Goal: Task Accomplishment & Management: Use online tool/utility

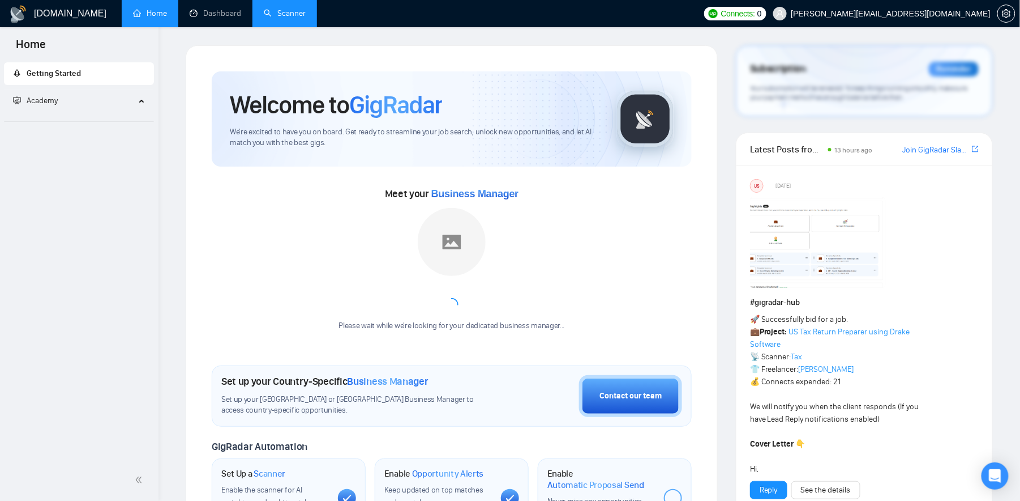
click at [284, 14] on link "Scanner" at bounding box center [285, 13] width 42 height 10
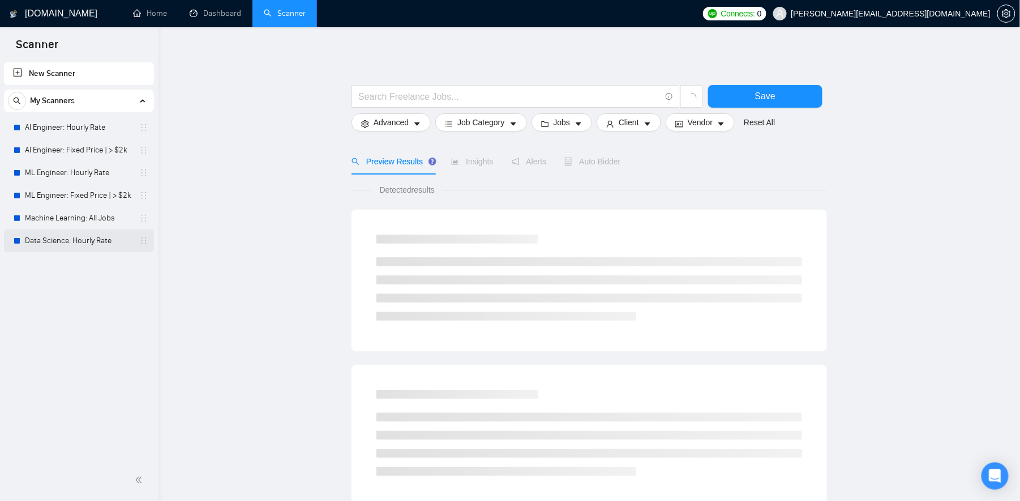
click at [88, 238] on link "Data Science: Hourly Rate" at bounding box center [79, 240] width 108 height 23
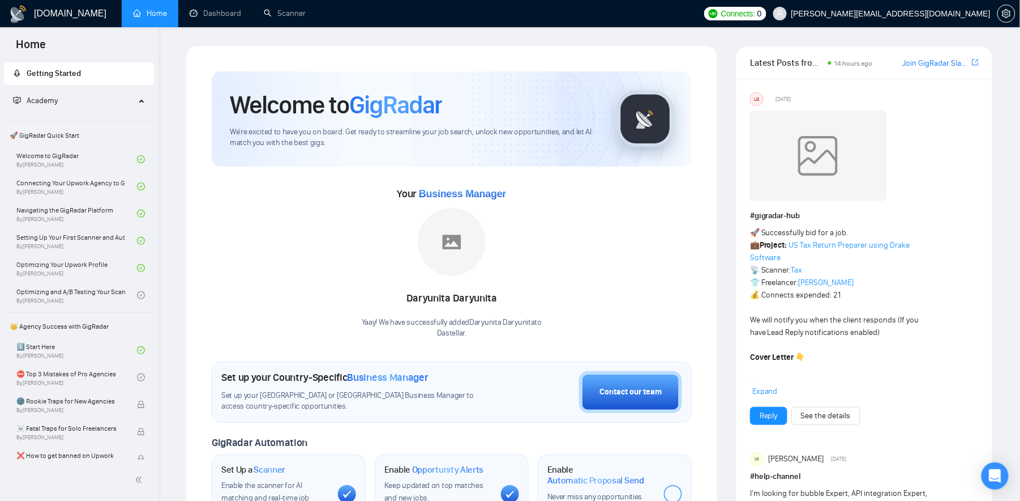
click at [293, 18] on link "Scanner" at bounding box center [285, 13] width 42 height 10
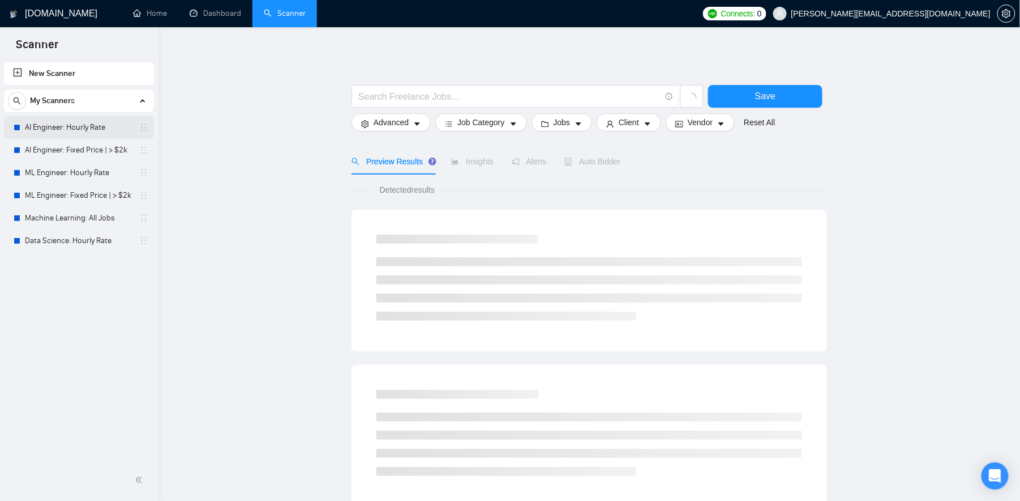
click at [43, 127] on link "AI Engineer: Hourly Rate" at bounding box center [79, 127] width 108 height 23
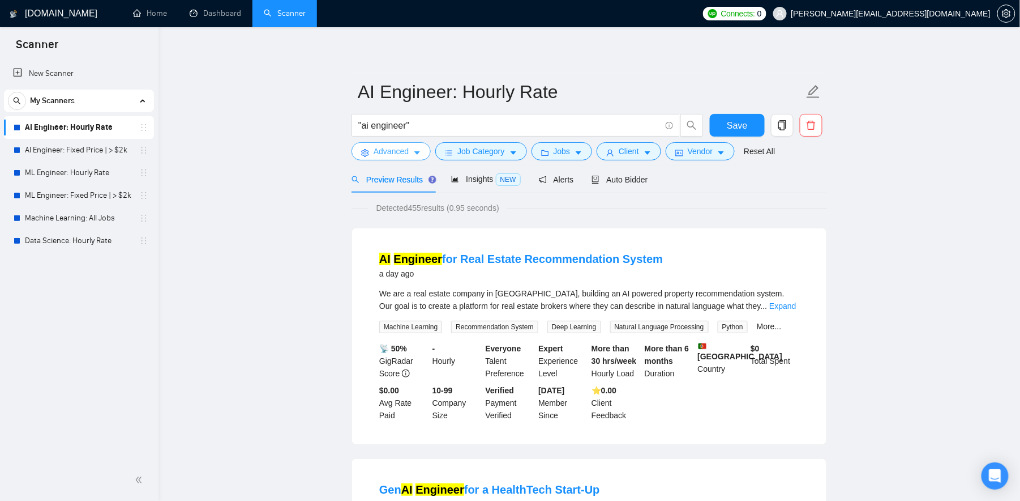
click at [413, 155] on button "Advanced" at bounding box center [391, 151] width 79 height 18
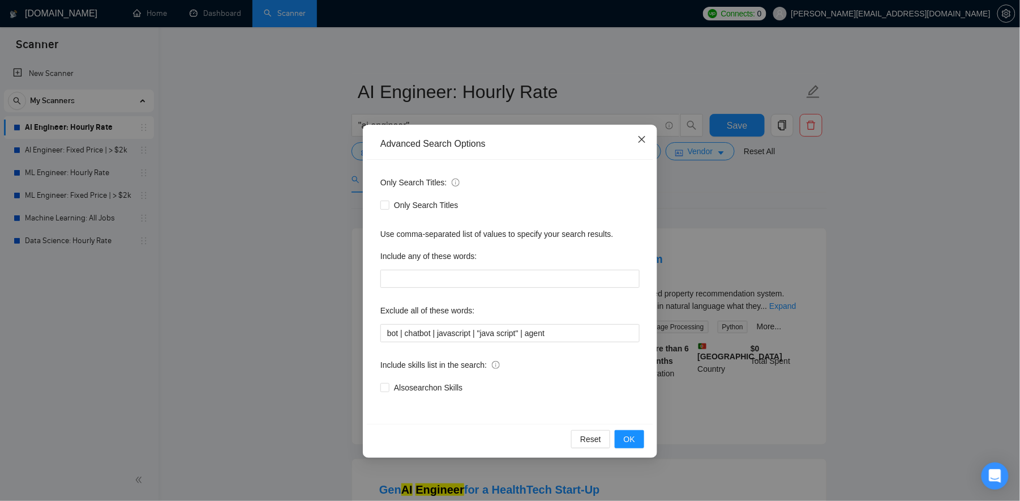
click at [643, 140] on icon "close" at bounding box center [642, 139] width 7 height 7
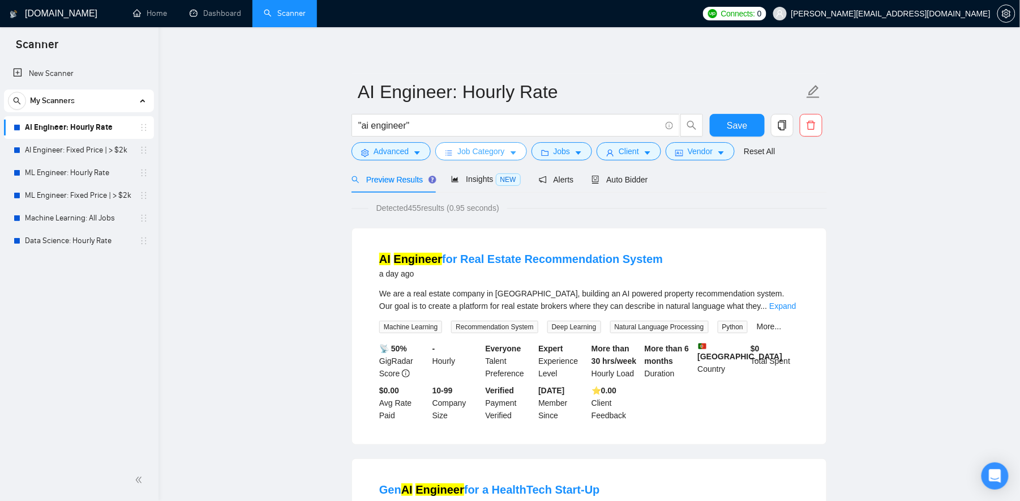
click at [513, 152] on button "Job Category" at bounding box center [480, 151] width 91 height 18
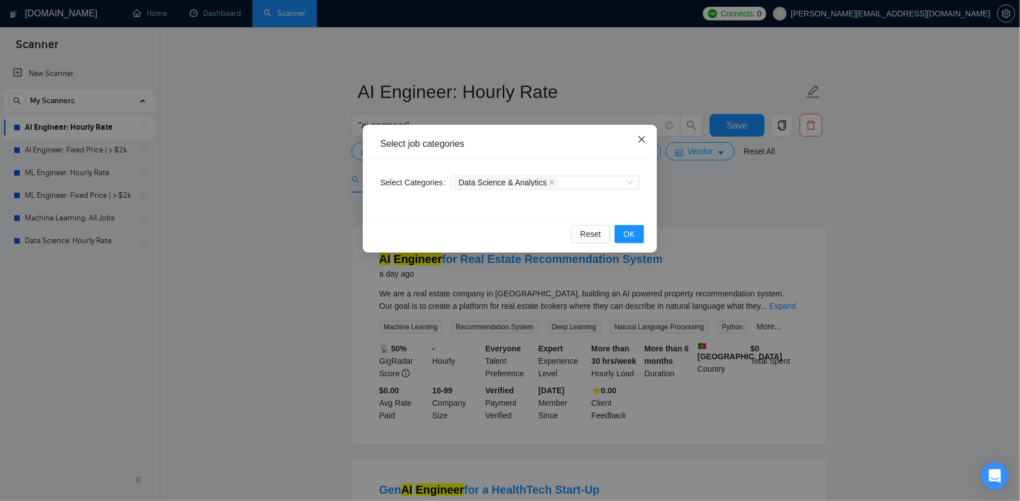
click at [646, 141] on icon "close" at bounding box center [642, 139] width 9 height 9
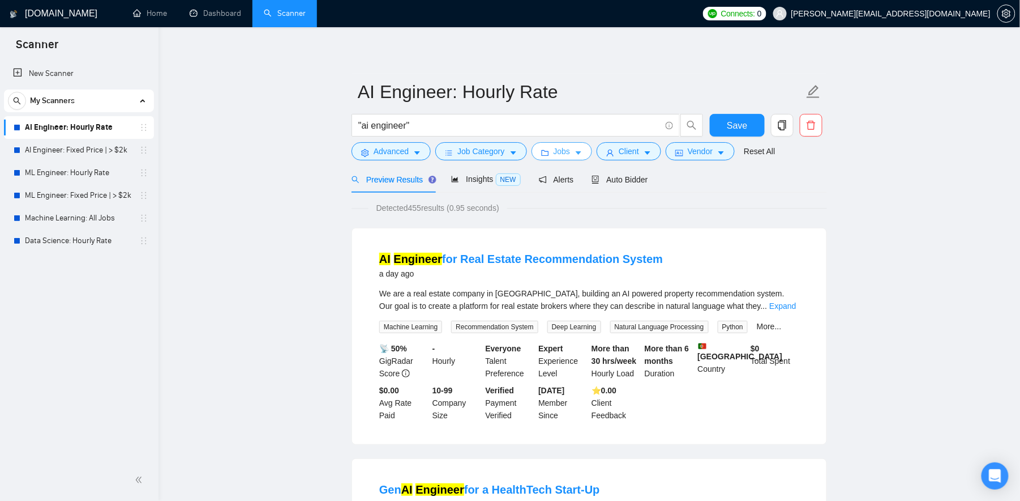
click at [571, 156] on span "Jobs" at bounding box center [562, 151] width 17 height 12
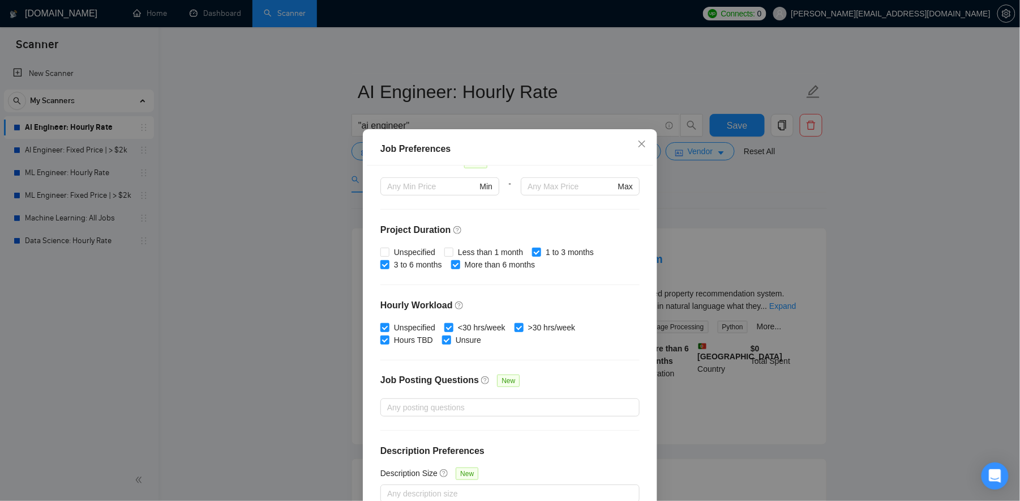
scroll to position [289, 0]
click at [642, 145] on icon "close" at bounding box center [642, 143] width 7 height 7
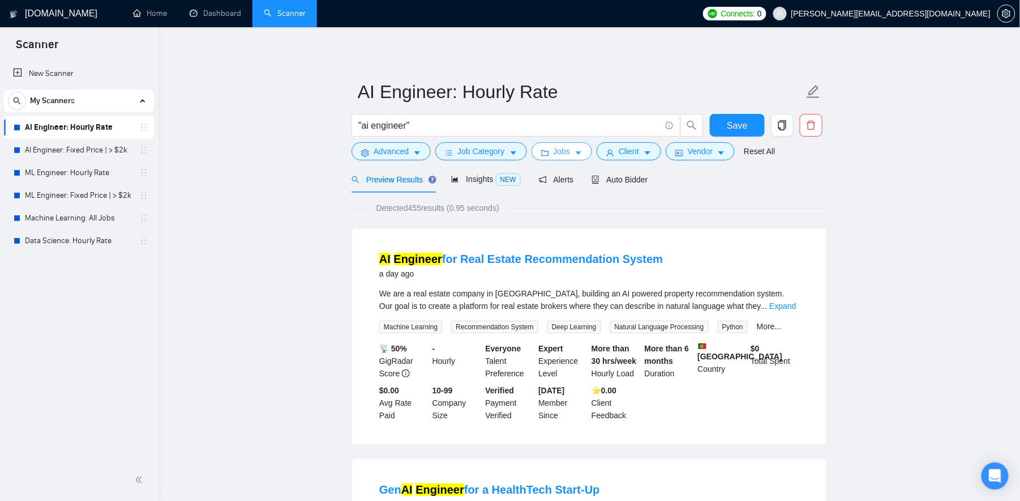
click at [571, 152] on span "Jobs" at bounding box center [562, 151] width 17 height 12
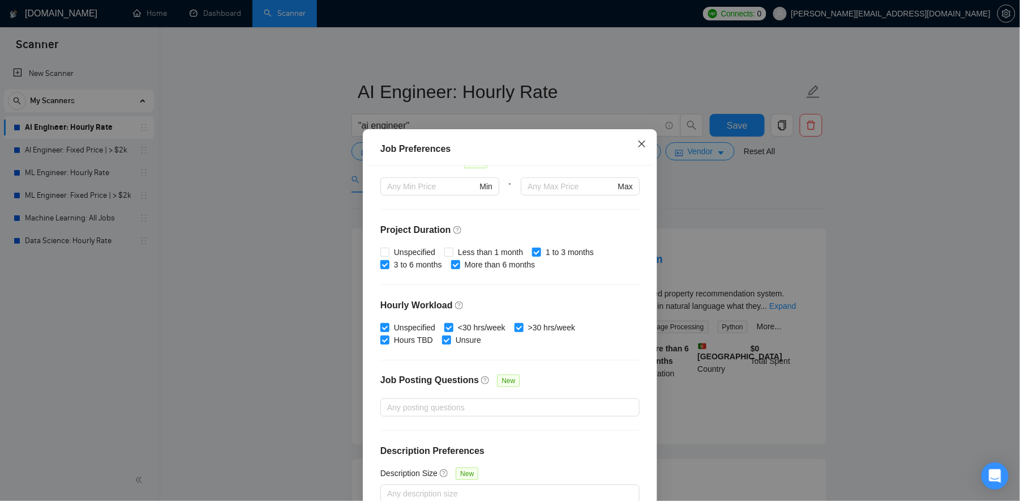
click at [637, 149] on span "Close" at bounding box center [642, 144] width 31 height 31
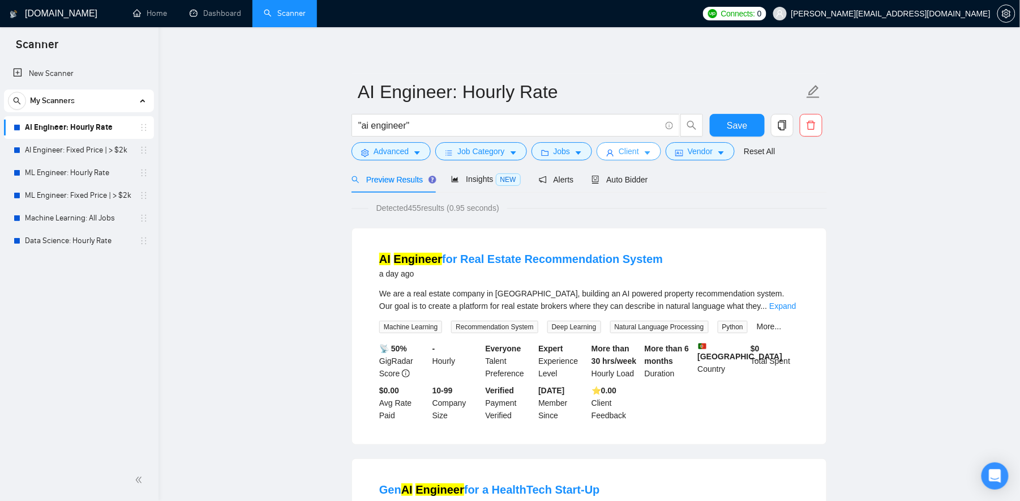
click at [639, 149] on span "Client" at bounding box center [629, 151] width 20 height 12
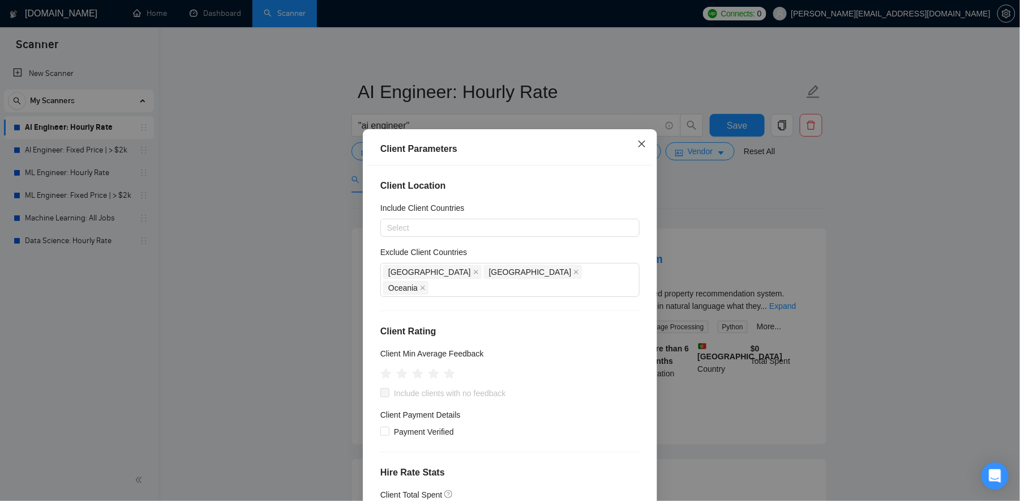
scroll to position [0, 0]
click at [643, 146] on icon "close" at bounding box center [642, 143] width 9 height 9
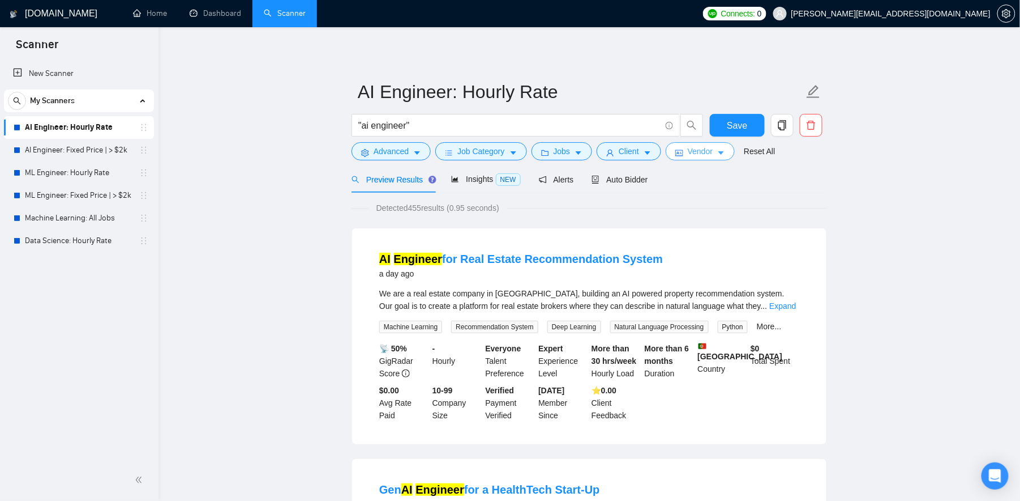
click at [713, 154] on span "Vendor" at bounding box center [700, 151] width 25 height 12
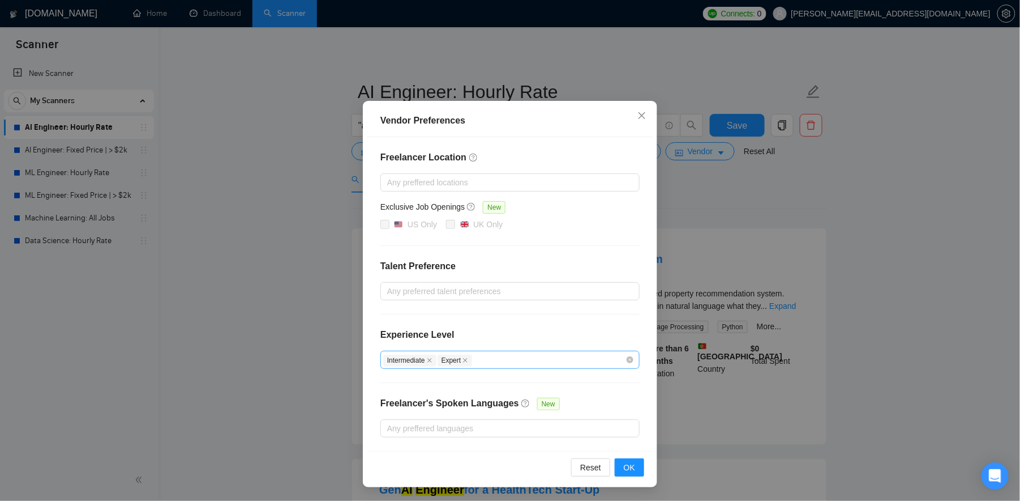
scroll to position [25, 0]
click at [635, 112] on span "Close" at bounding box center [642, 116] width 31 height 31
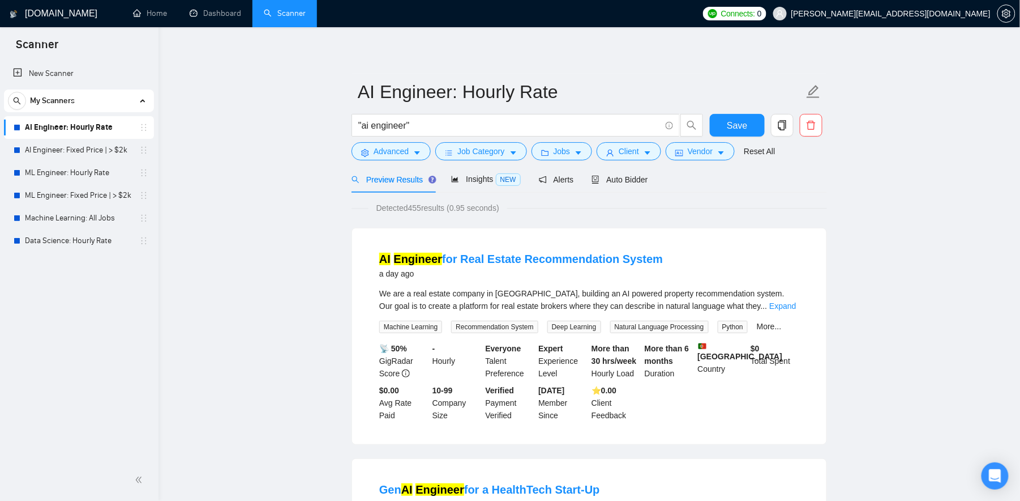
scroll to position [0, 0]
click at [419, 152] on icon "caret-down" at bounding box center [417, 153] width 8 height 8
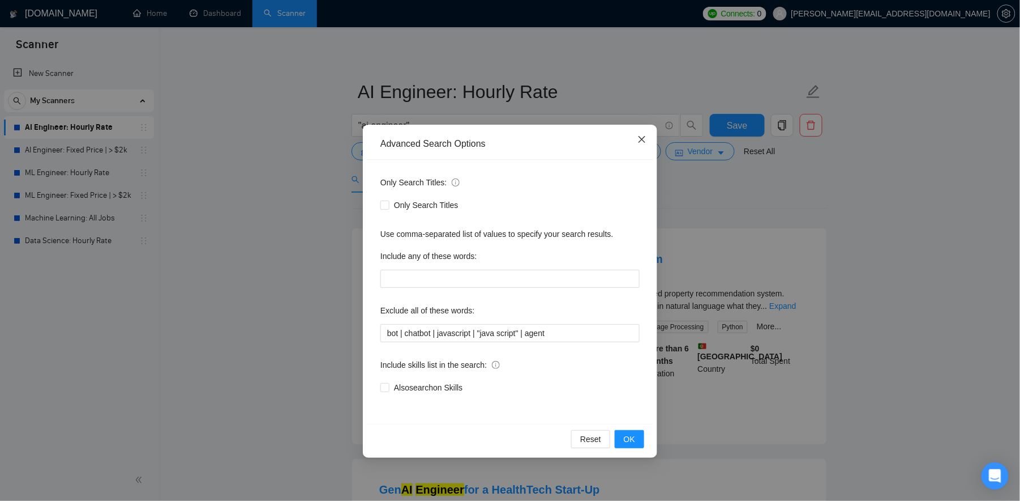
click at [648, 143] on span "Close" at bounding box center [642, 140] width 31 height 31
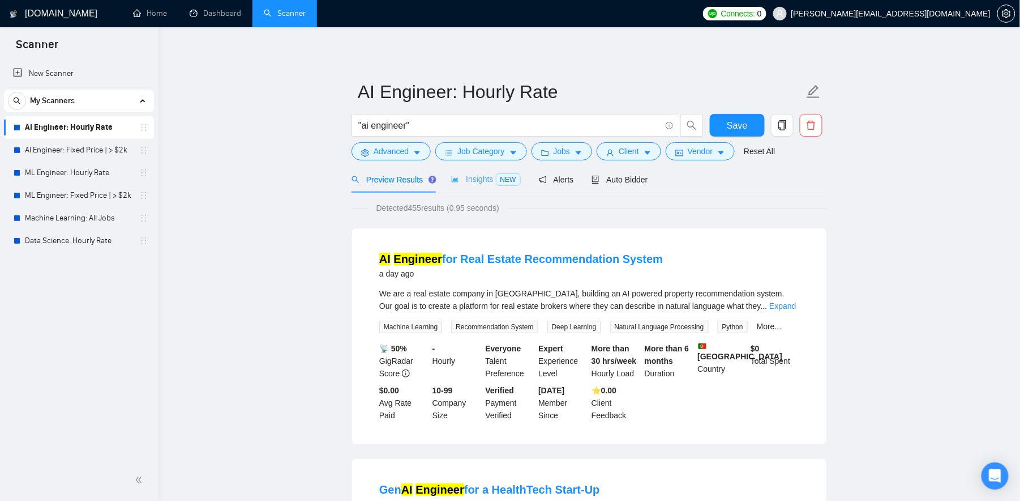
click at [487, 186] on div "Insights NEW" at bounding box center [485, 179] width 69 height 27
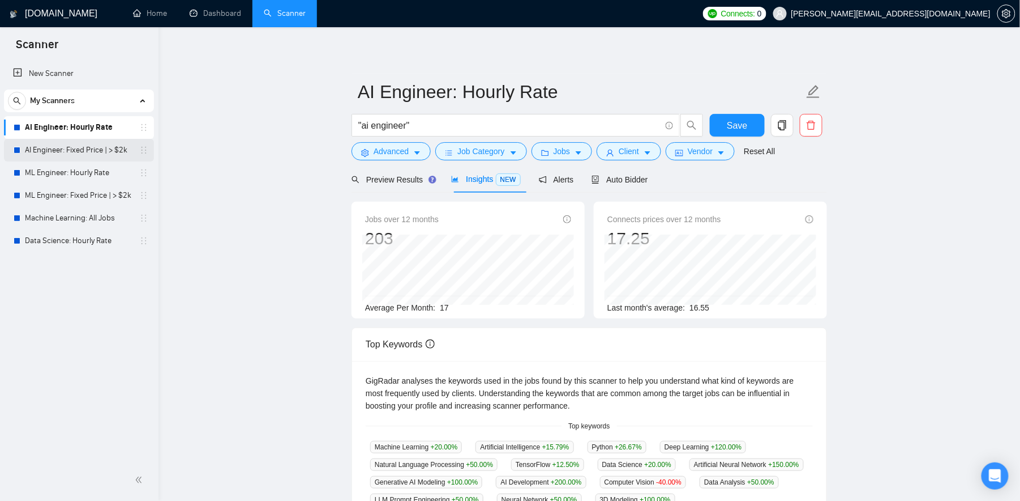
click at [76, 150] on link "AI Engineer: Fixed Price | > $2k" at bounding box center [79, 150] width 108 height 23
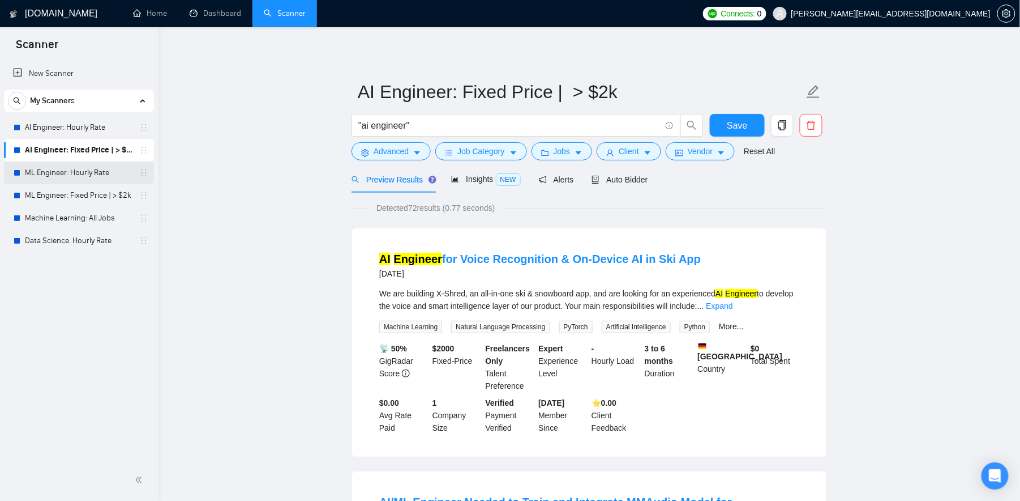
click at [84, 175] on link "ML Engineer: Hourly Rate" at bounding box center [79, 172] width 108 height 23
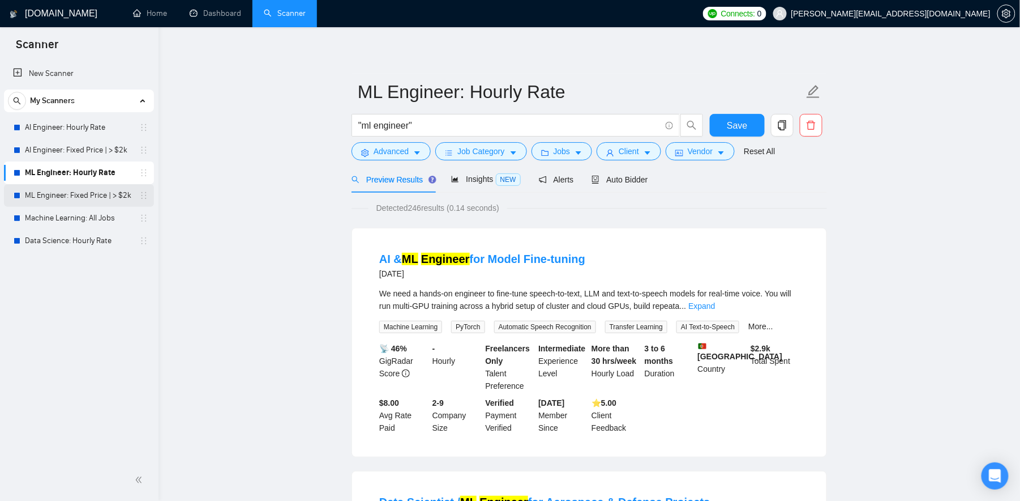
click at [84, 195] on link "ML Engineer: Fixed Price | > $2k" at bounding box center [79, 195] width 108 height 23
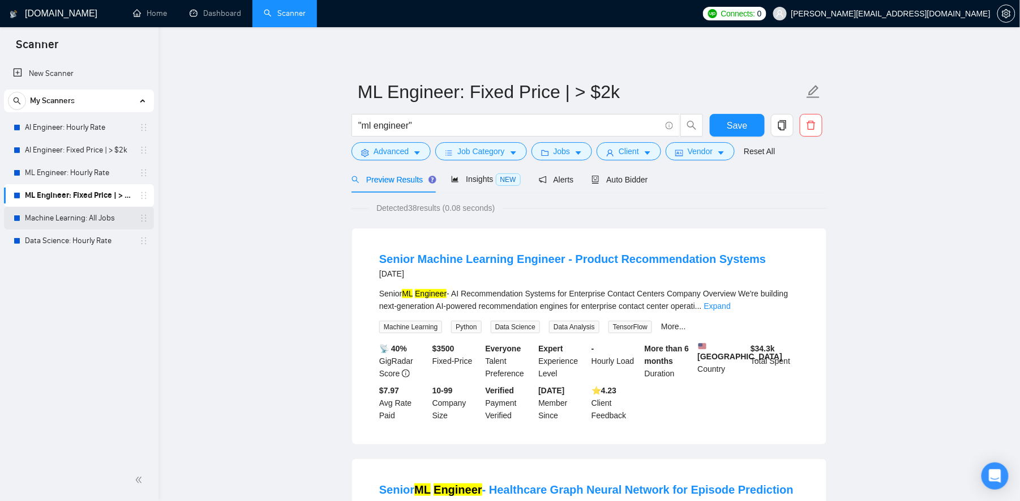
click at [87, 216] on link "Machine Learning: All Jobs" at bounding box center [79, 218] width 108 height 23
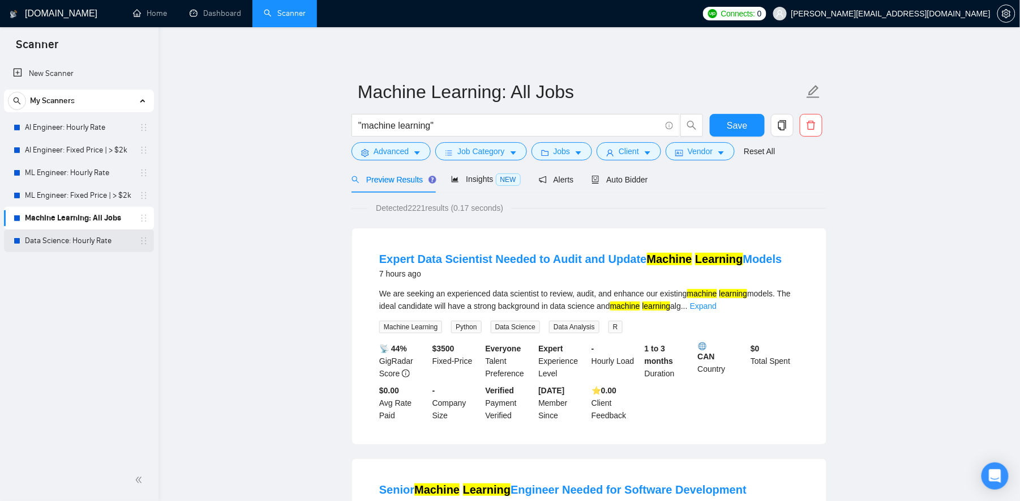
click at [58, 238] on link "Data Science: Hourly Rate" at bounding box center [79, 240] width 108 height 23
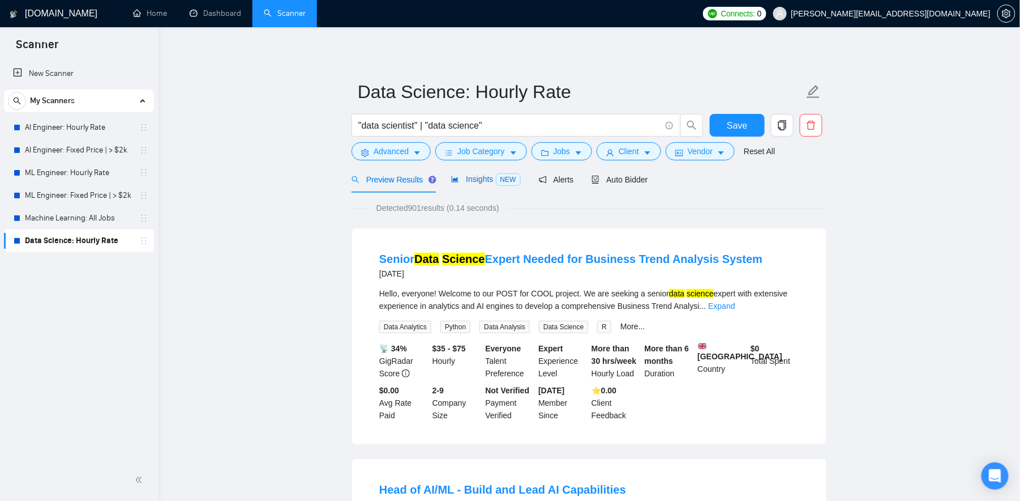
click at [485, 179] on span "Insights NEW" at bounding box center [485, 178] width 69 height 9
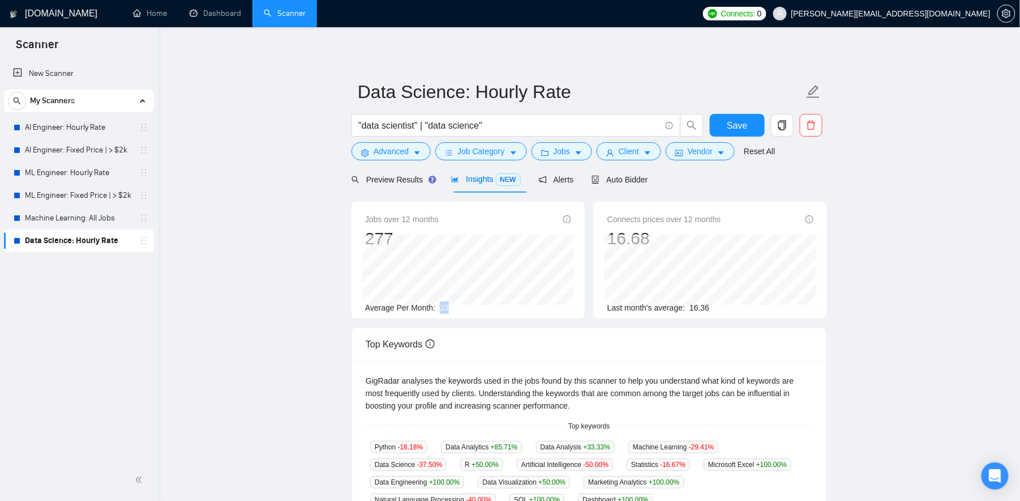
drag, startPoint x: 445, startPoint y: 307, endPoint x: 454, endPoint y: 307, distance: 8.5
click at [449, 307] on span "23" at bounding box center [444, 307] width 9 height 9
click at [574, 176] on span "Alerts" at bounding box center [556, 179] width 35 height 9
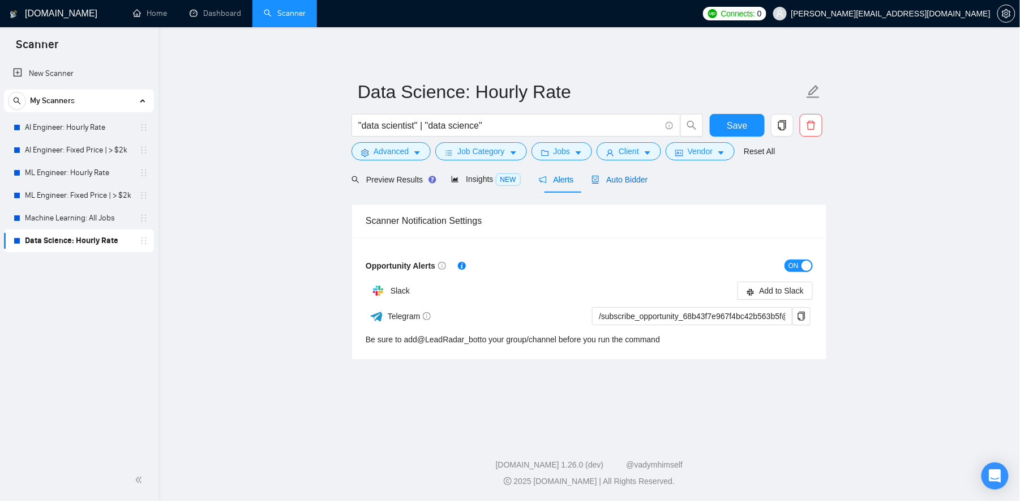
click at [630, 182] on span "Auto Bidder" at bounding box center [620, 179] width 56 height 9
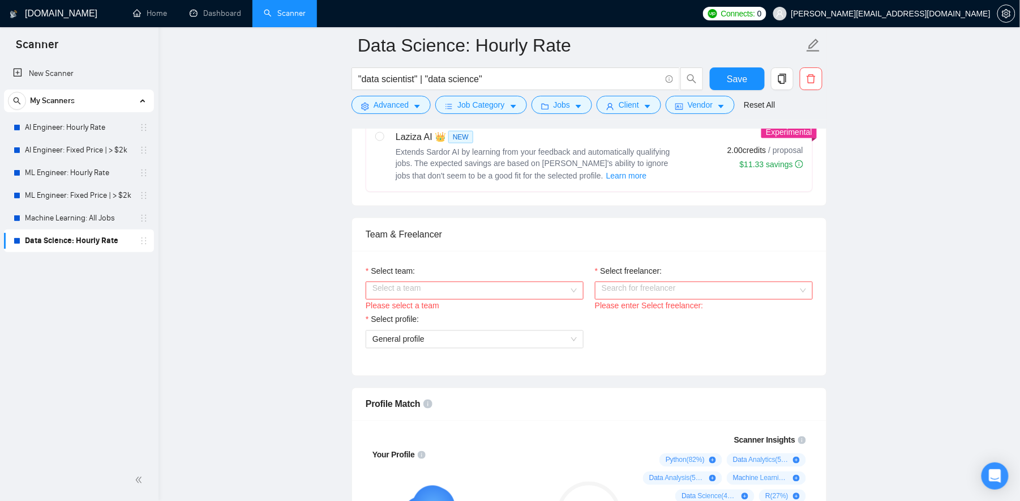
scroll to position [488, 0]
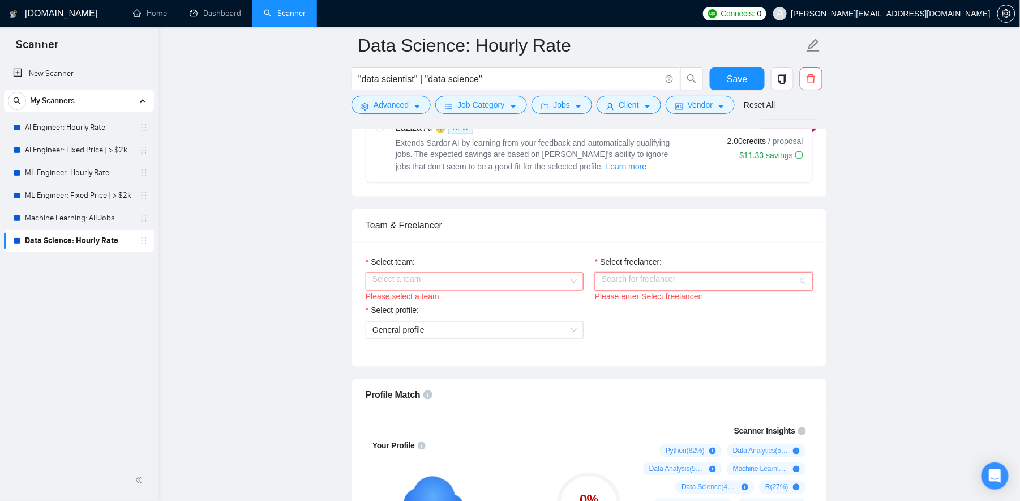
click at [642, 290] on input "Select freelancer:" at bounding box center [700, 281] width 196 height 17
click at [592, 241] on div "Team & Freelancer" at bounding box center [589, 225] width 447 height 32
click at [504, 290] on input "Select team:" at bounding box center [471, 281] width 196 height 17
click at [483, 329] on div "Dastellar" at bounding box center [475, 326] width 204 height 12
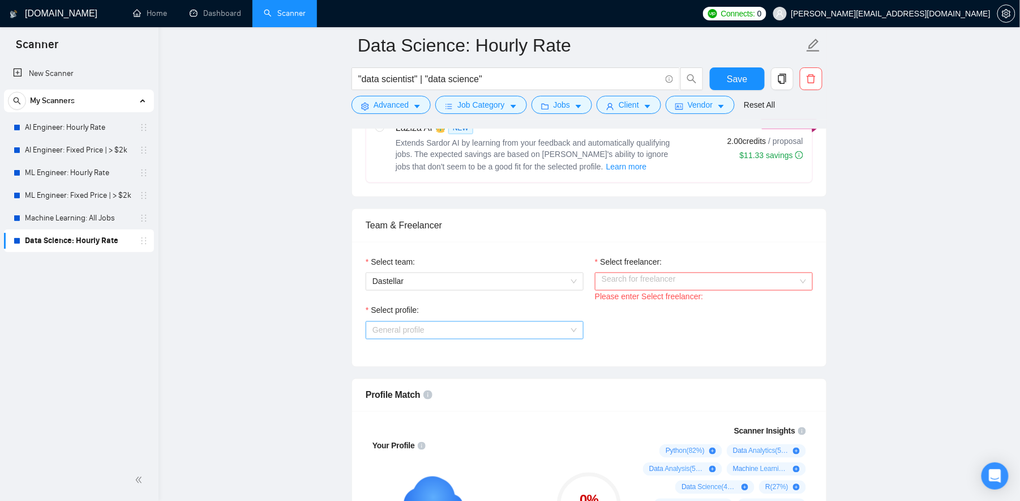
click at [448, 339] on span "General profile" at bounding box center [475, 330] width 204 height 17
click at [657, 268] on label "Select freelancer:" at bounding box center [628, 261] width 67 height 12
click at [657, 289] on input "Select freelancer:" at bounding box center [700, 281] width 196 height 17
click at [662, 290] on input "Select freelancer:" at bounding box center [700, 281] width 196 height 17
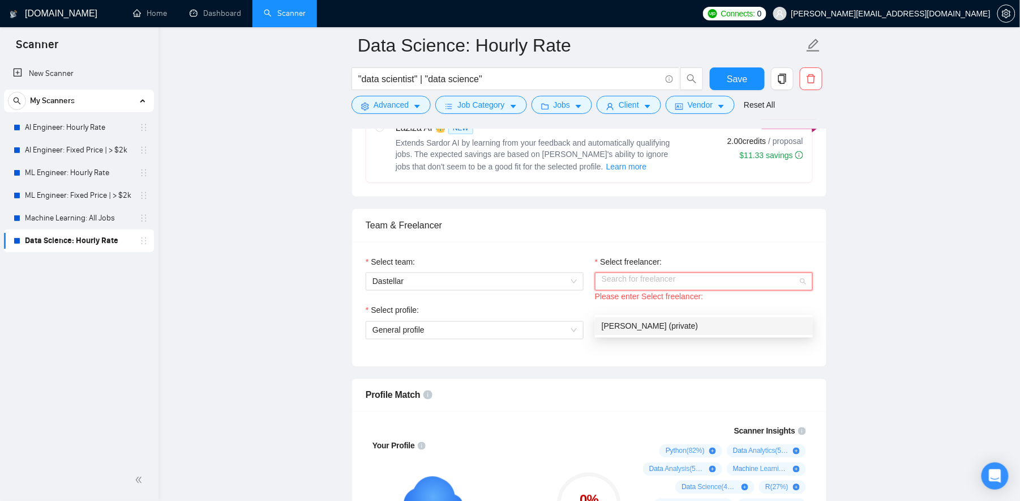
click at [670, 329] on span "[PERSON_NAME] (private)" at bounding box center [650, 326] width 96 height 9
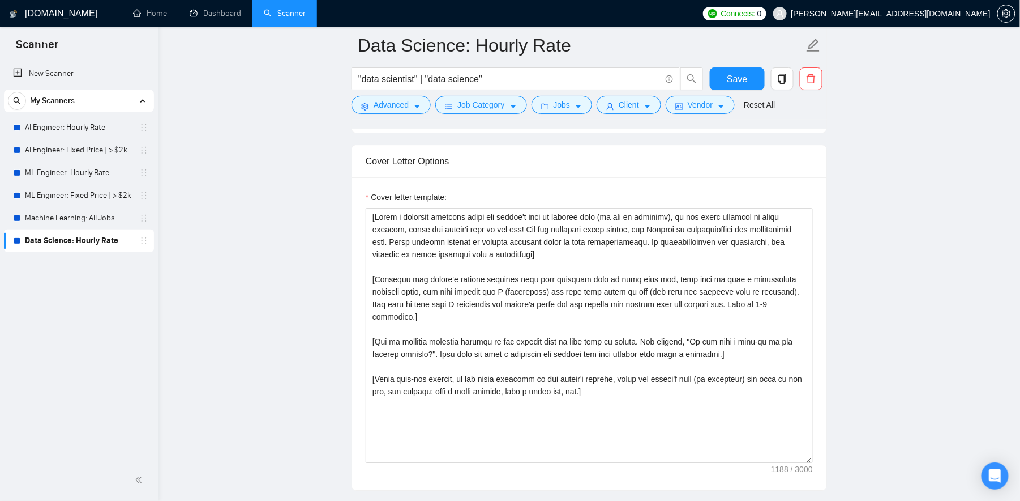
scroll to position [1177, 0]
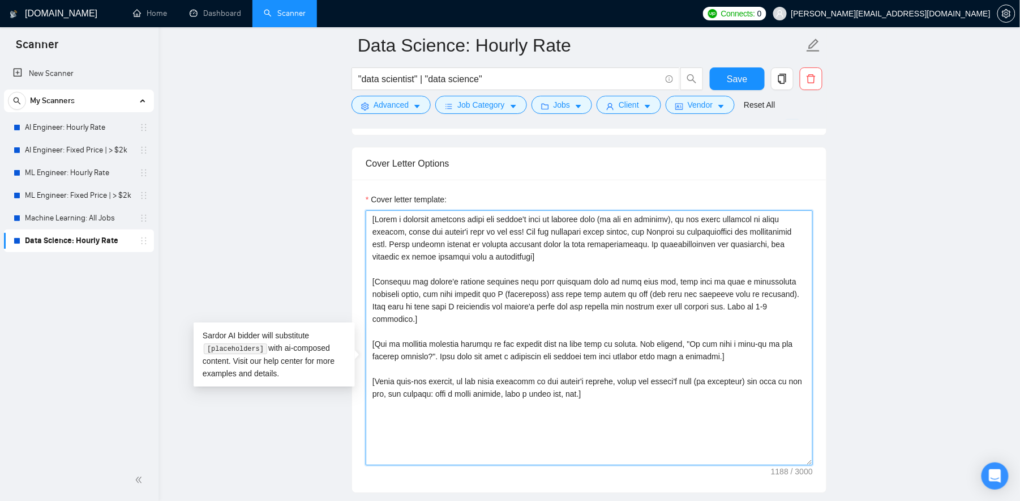
click at [444, 336] on textarea "Cover letter template:" at bounding box center [589, 337] width 447 height 255
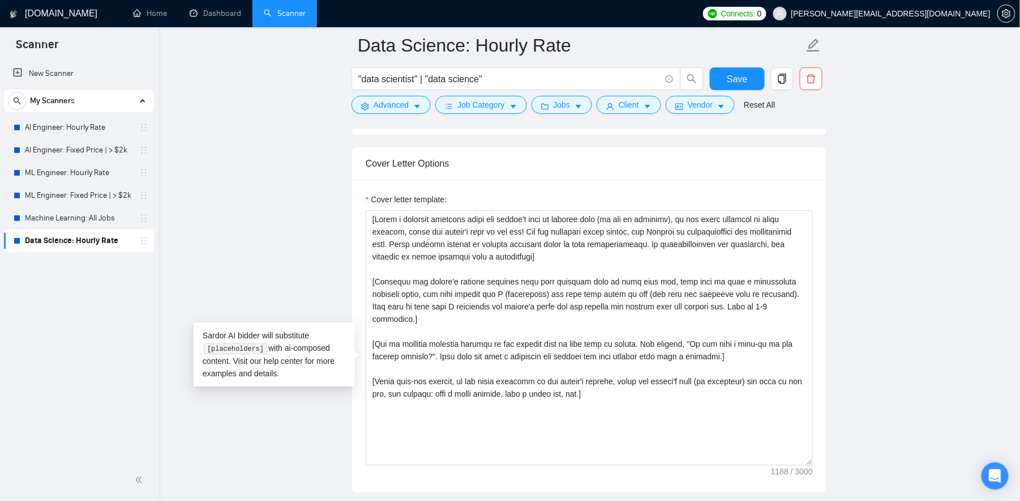
click at [325, 404] on main "Data Science: Hourly Rate "data scientist" | "data science" Save Advanced Job C…" at bounding box center [590, 406] width 826 height 3074
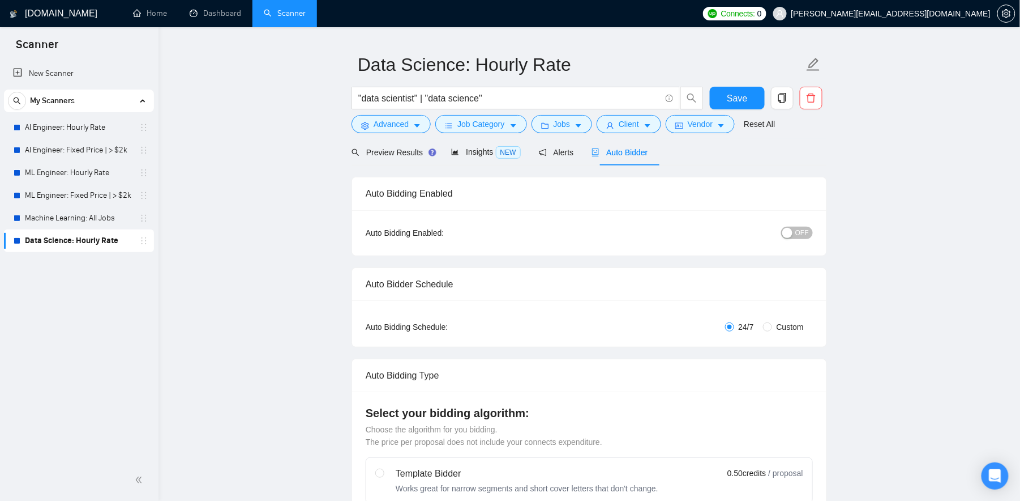
scroll to position [28, 0]
click at [425, 129] on button "Advanced" at bounding box center [391, 123] width 79 height 18
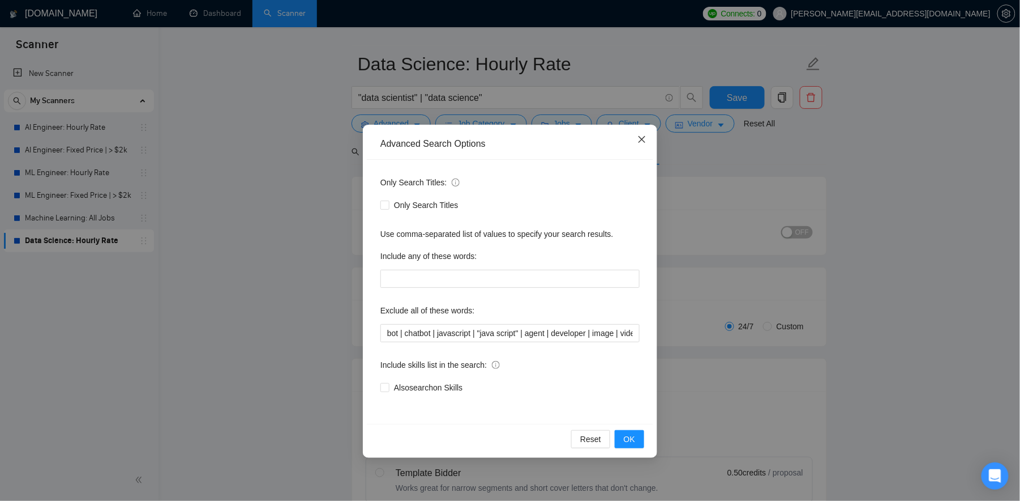
click at [644, 138] on icon "close" at bounding box center [642, 139] width 7 height 7
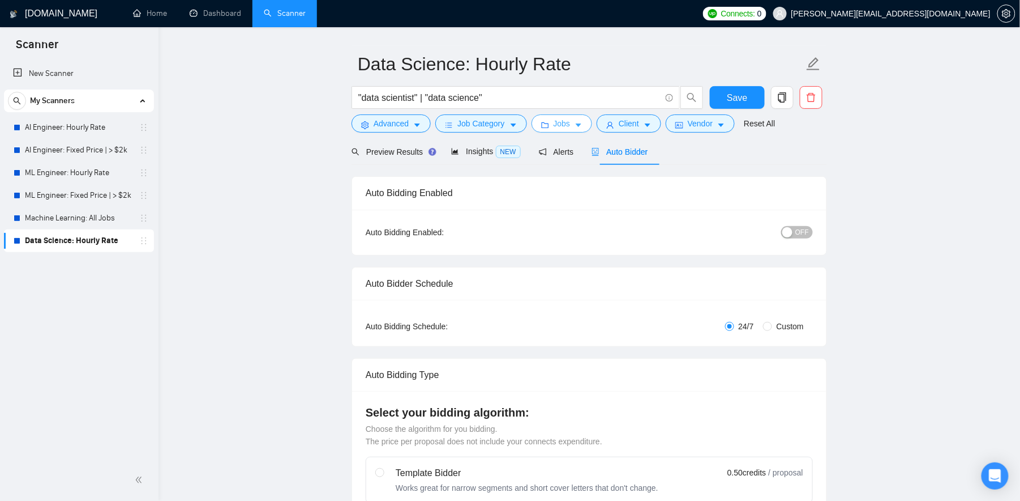
click at [571, 123] on span "Jobs" at bounding box center [562, 123] width 17 height 12
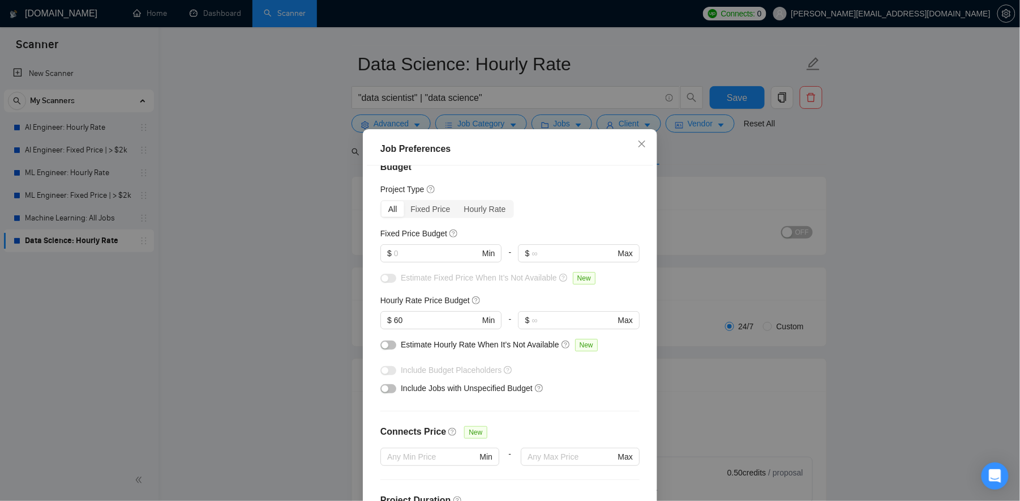
scroll to position [21, 0]
click at [641, 146] on icon "close" at bounding box center [642, 143] width 9 height 9
